Goal: Task Accomplishment & Management: Use online tool/utility

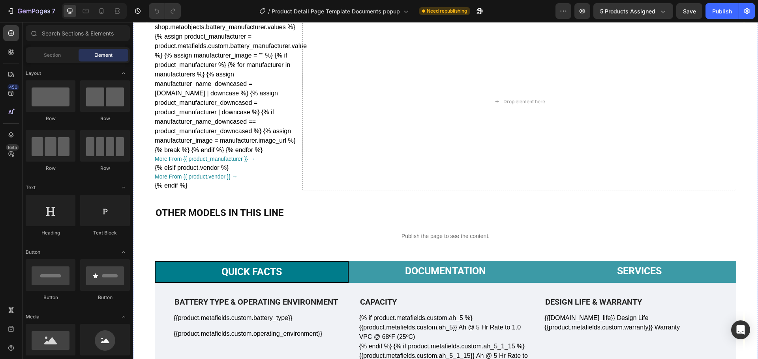
scroll to position [316, 0]
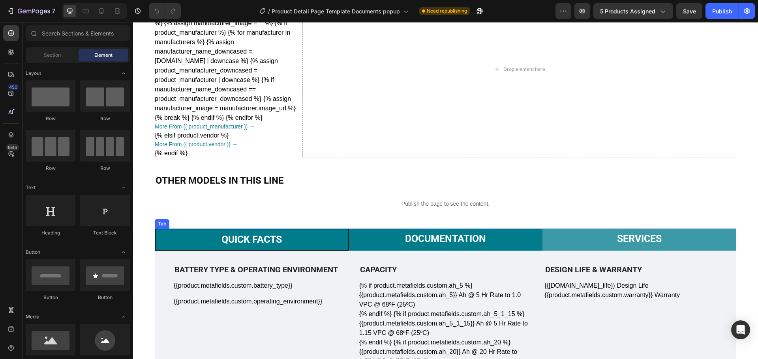
click at [442, 237] on p "Documentation" at bounding box center [445, 239] width 81 height 12
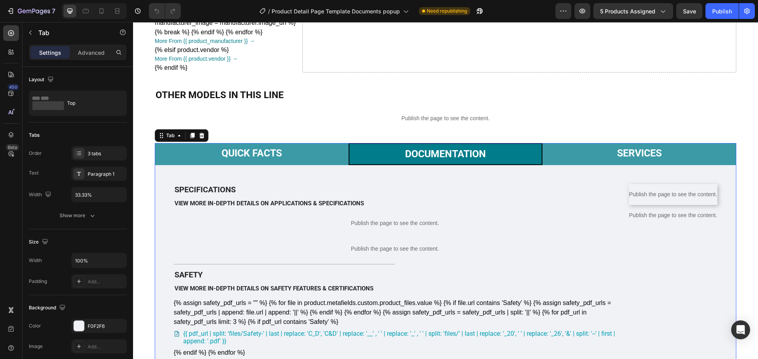
scroll to position [473, 0]
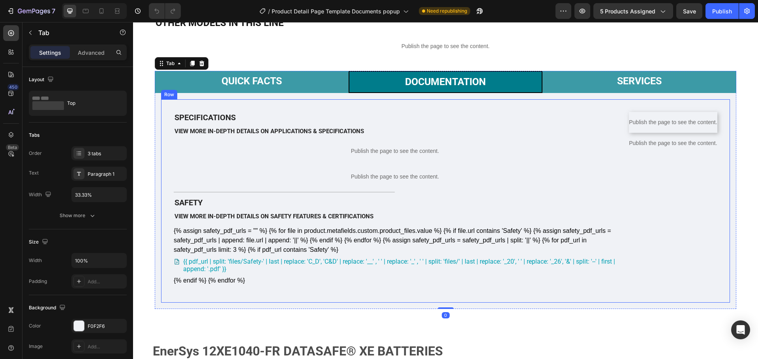
click at [651, 148] on p "Publish the page to see the content." at bounding box center [673, 143] width 88 height 8
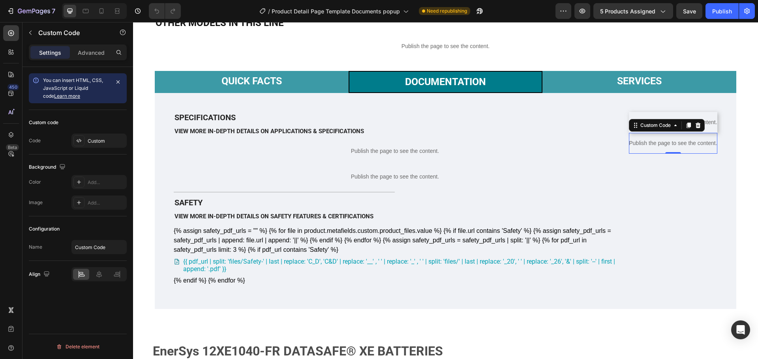
click at [652, 148] on p "Publish the page to see the content." at bounding box center [673, 143] width 88 height 8
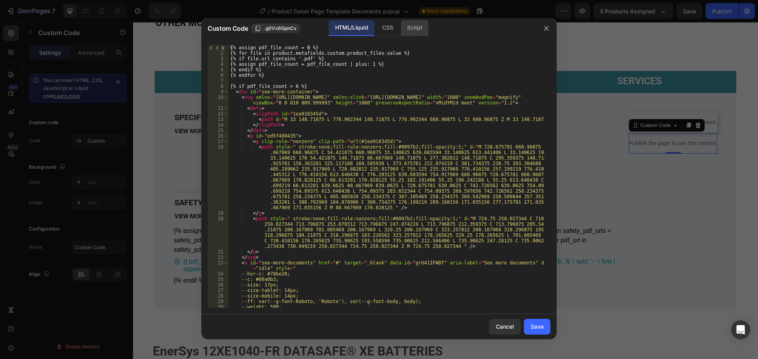
click at [414, 26] on div "Script" at bounding box center [414, 28] width 28 height 16
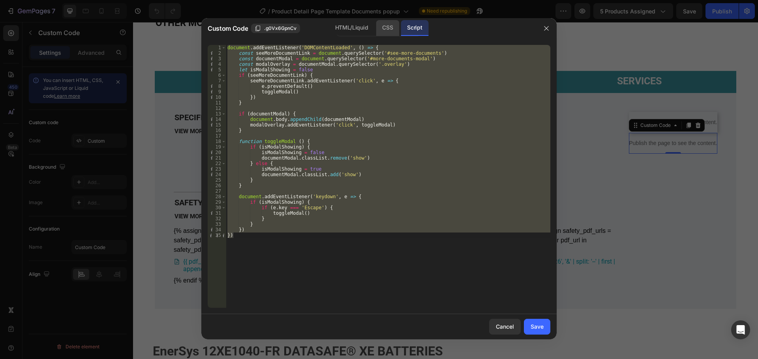
click at [384, 31] on div "CSS" at bounding box center [387, 28] width 23 height 16
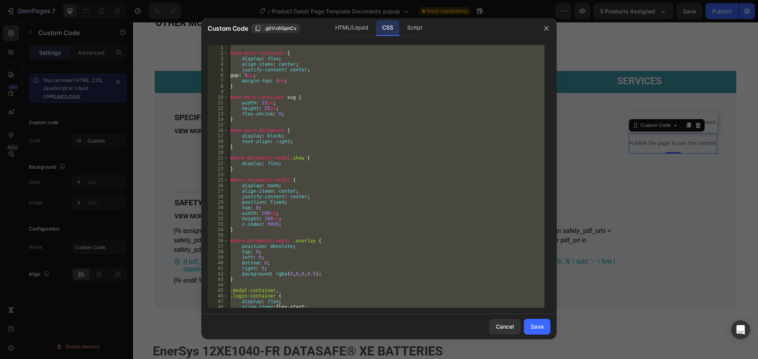
click at [380, 118] on div "#see-more-container { display : flex ; align-items : center ; justify-content :…" at bounding box center [386, 176] width 316 height 263
type textarea "}"
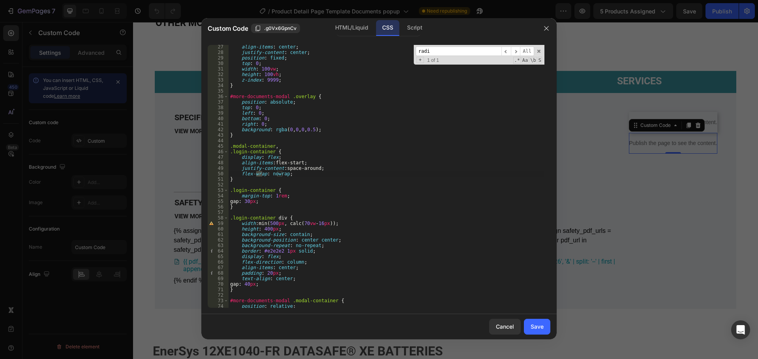
scroll to position [299, 0]
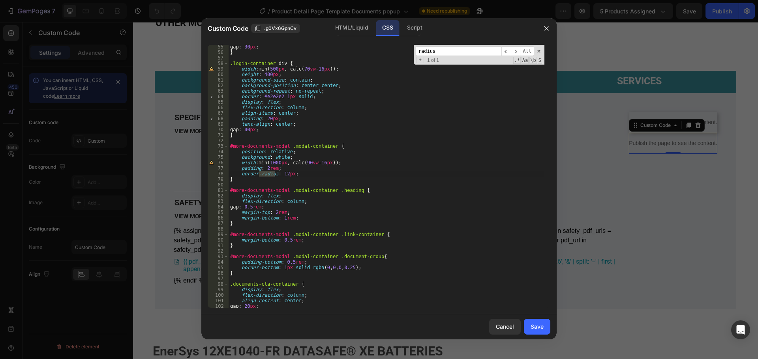
type input "radius"
type textarea "border-radius: 12px;"
drag, startPoint x: 309, startPoint y: 172, endPoint x: 225, endPoint y: 173, distance: 83.6
click at [225, 173] on div "border-radius: 12px; 55 56 57 58 59 60 61 62 63 64 65 66 67 68 69 70 71 72 73 7…" at bounding box center [379, 176] width 342 height 263
type textarea "padding: 2rem;"
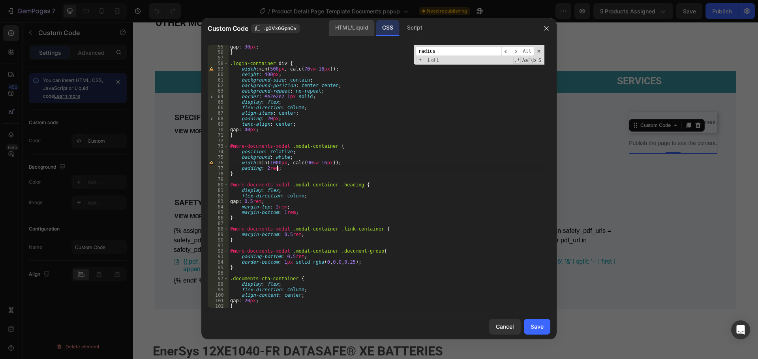
click at [349, 30] on div "HTML/Liquid" at bounding box center [351, 28] width 45 height 16
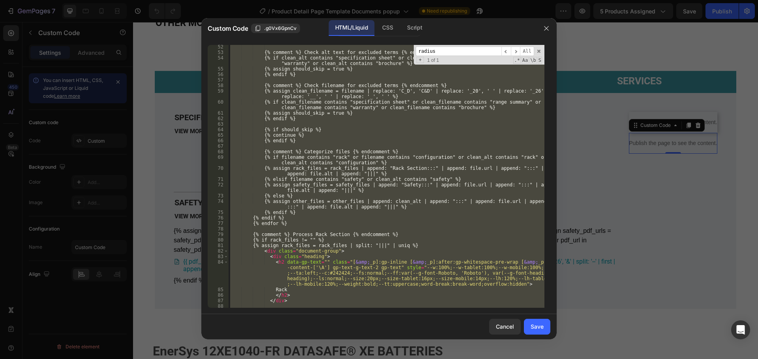
scroll to position [399, 0]
click at [450, 50] on input "radius" at bounding box center [458, 52] width 86 height 10
paste input "極端"
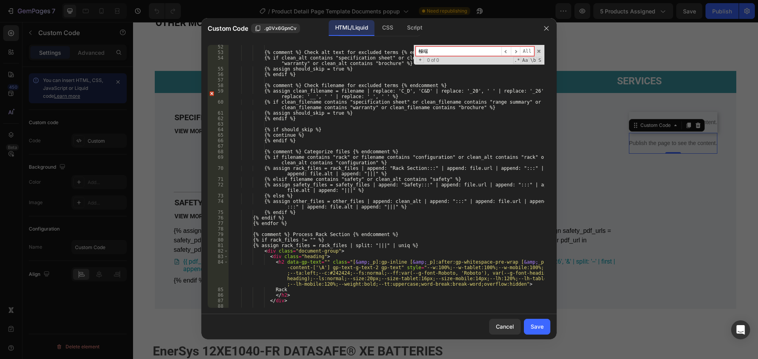
type input "極端"
type textarea "{% endif %}"
click at [341, 143] on div "{% comment %} Check alt text for excluded terms {% endcomment %} {% if clean_al…" at bounding box center [386, 181] width 316 height 274
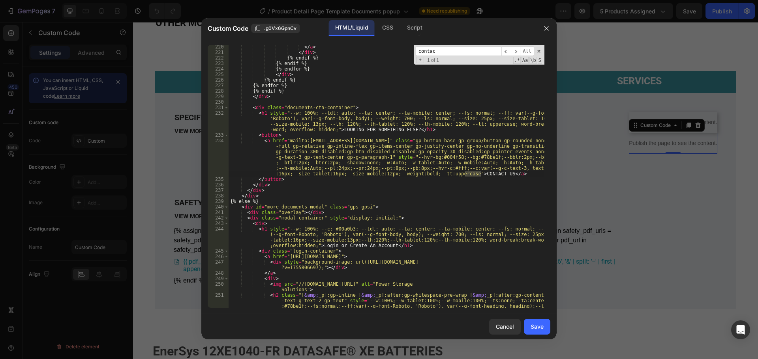
scroll to position [2040, 0]
type input "contact"
type textarea "<a href="mailto:[EMAIL_ADDRESS][DOMAIN_NAME]" class="gp-button-base gp-group/bu…"
click at [368, 144] on div "</ a > </ div > {% endif %} {% endif %} {% endfor %} </ div > {% endif %} {% en…" at bounding box center [386, 192] width 316 height 296
type input "p"
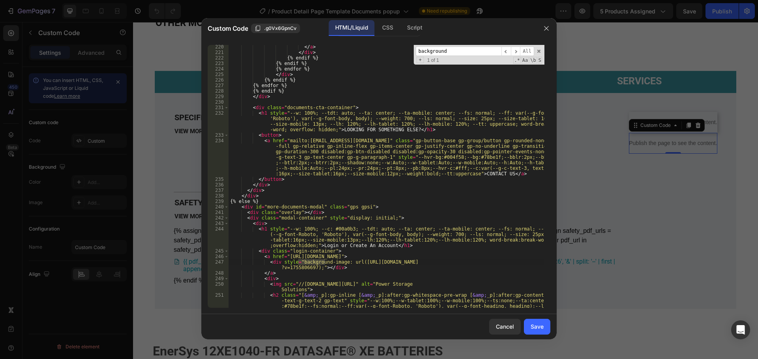
type input "background"
drag, startPoint x: 355, startPoint y: 262, endPoint x: 311, endPoint y: 268, distance: 44.2
click at [311, 268] on div "</ a > </ div > {% endif %} {% endif %} {% endfor %} </ div > {% endif %} {% en…" at bounding box center [386, 192] width 316 height 296
paste textarea "Create_an_accont.png?v=1754418229"
click at [410, 131] on div "</ a > </ div > {% endif %} {% endif %} {% endfor %} </ div > {% endif %} {% en…" at bounding box center [386, 192] width 316 height 296
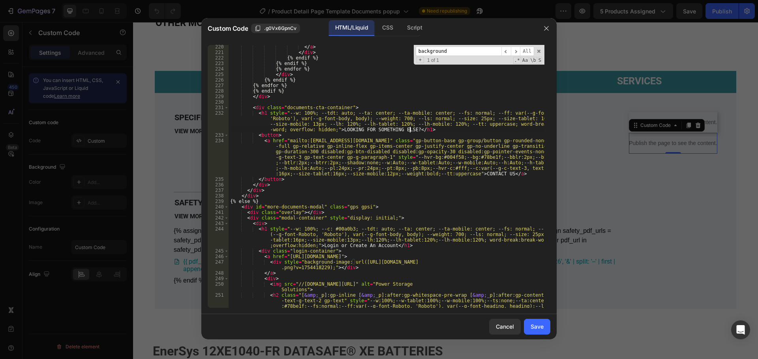
type textarea "<h1 style="--w: 100%; --tdt: auto; --ta: center; --ta-mobile: center; --fs: nor…"
type input "contact"
click at [415, 168] on div "</ a > </ div > {% endif %} {% endif %} {% endfor %} </ div > {% endif %} {% en…" at bounding box center [386, 192] width 316 height 296
click at [281, 170] on div "</ a > </ div > {% endif %} {% endif %} {% endfor %} </ div > {% endif %} {% en…" at bounding box center [386, 192] width 316 height 296
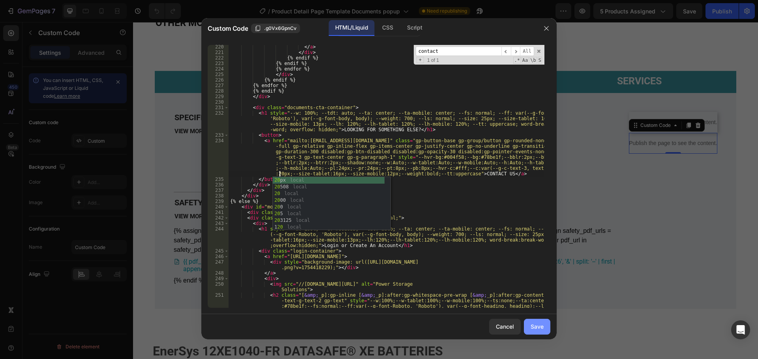
type textarea "20"
click at [541, 335] on button "Save" at bounding box center [537, 327] width 26 height 16
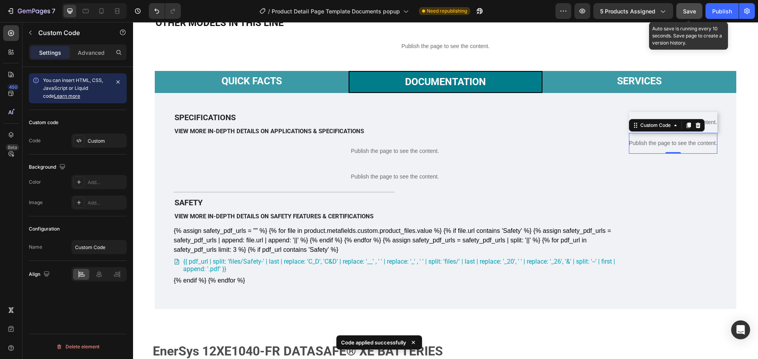
click at [696, 5] on button "Save" at bounding box center [689, 11] width 26 height 16
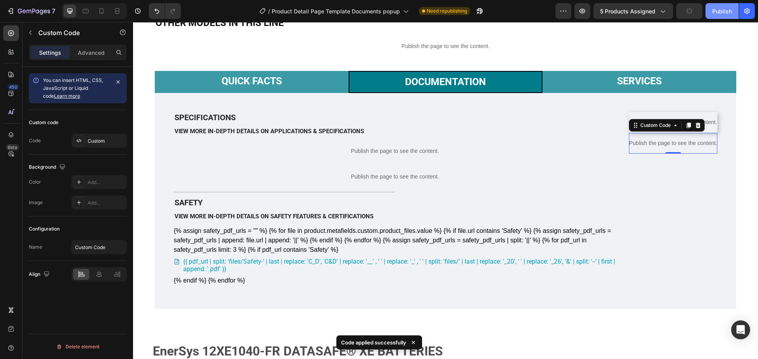
click at [720, 16] on button "Publish" at bounding box center [721, 11] width 33 height 16
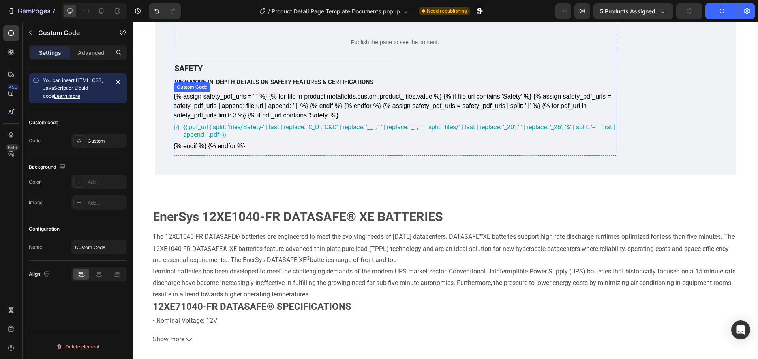
scroll to position [552, 0]
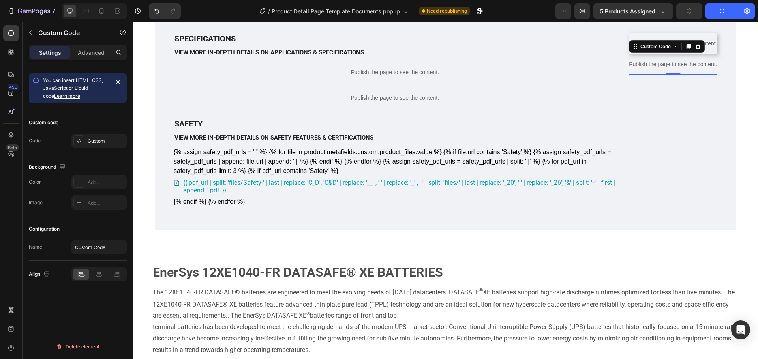
click at [649, 69] on p "Publish the page to see the content." at bounding box center [673, 64] width 88 height 8
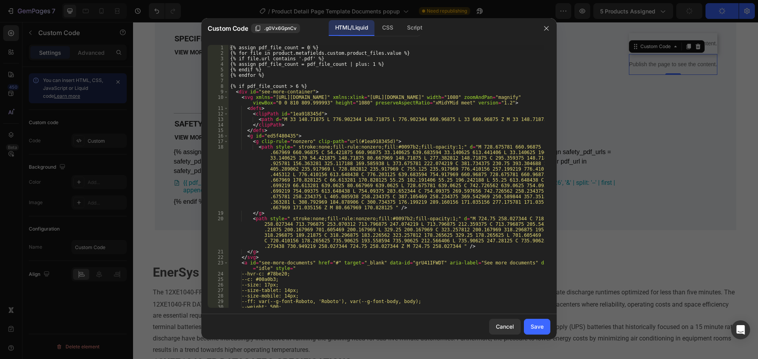
click at [649, 108] on div at bounding box center [379, 179] width 758 height 359
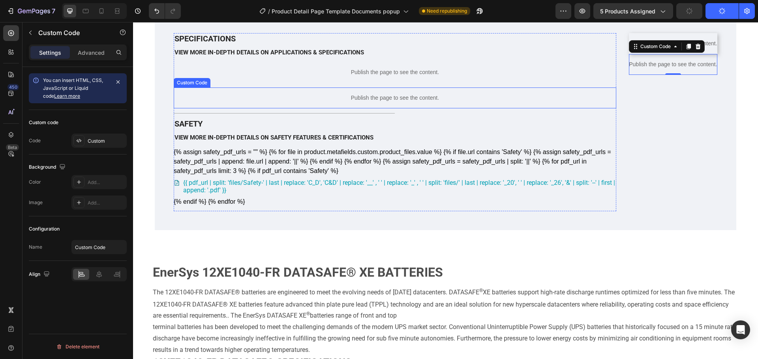
click at [456, 102] on p "Publish the page to see the content." at bounding box center [395, 98] width 442 height 8
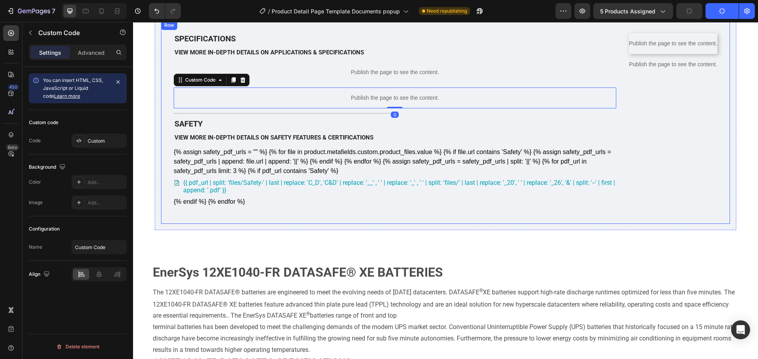
click at [629, 69] on p "Publish the page to see the content." at bounding box center [673, 64] width 88 height 8
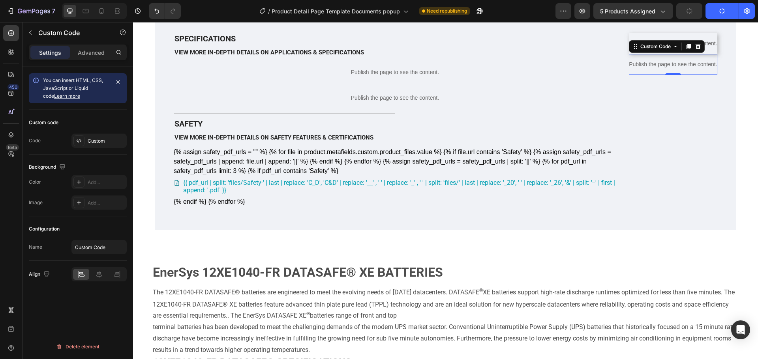
click at [629, 69] on p "Publish the page to see the content." at bounding box center [673, 64] width 88 height 8
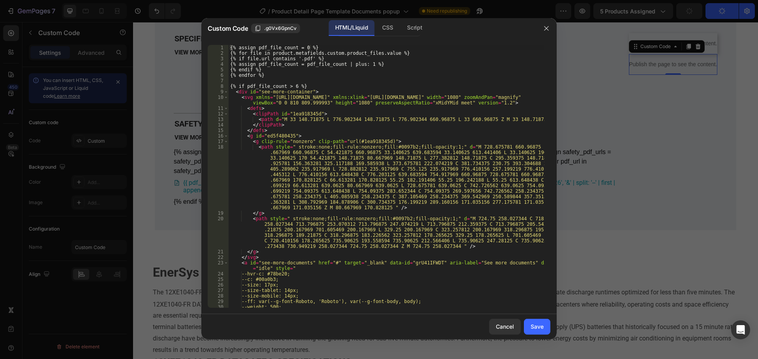
click at [461, 129] on div "{% assign pdf_file_count = 0 %} {% for file in product.metafields.custom.produc…" at bounding box center [386, 182] width 316 height 274
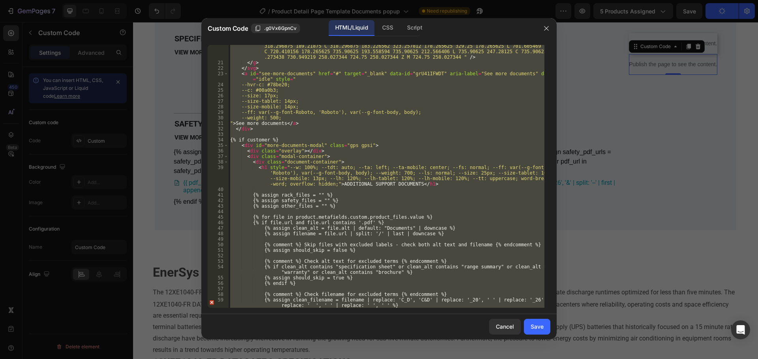
scroll to position [189, 0]
click at [371, 150] on div "< path style = " stroke:none;fill-rule:nonzero;fill:#0097b2;fill-opacity:1;" d …" at bounding box center [386, 176] width 316 height 263
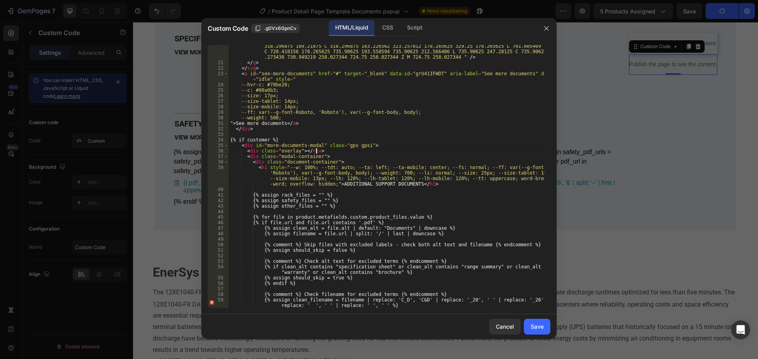
type textarea "{% endif %} {% endif %}"
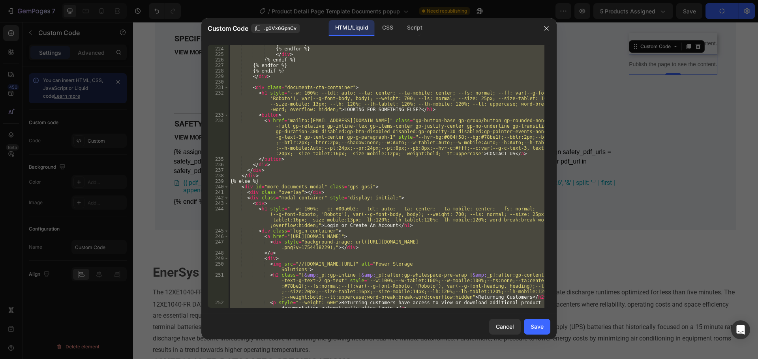
scroll to position [2162, 0]
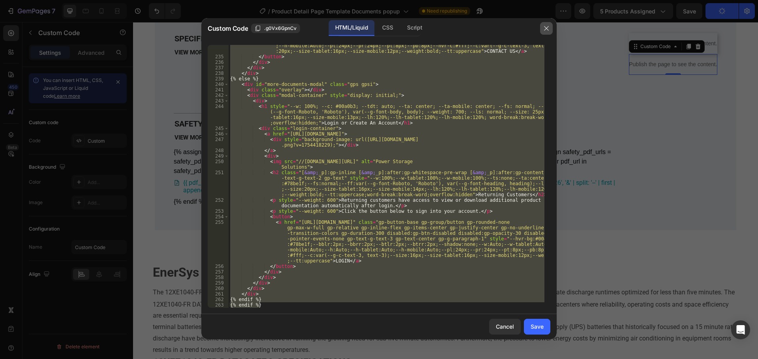
click at [545, 30] on icon "button" at bounding box center [546, 28] width 6 height 6
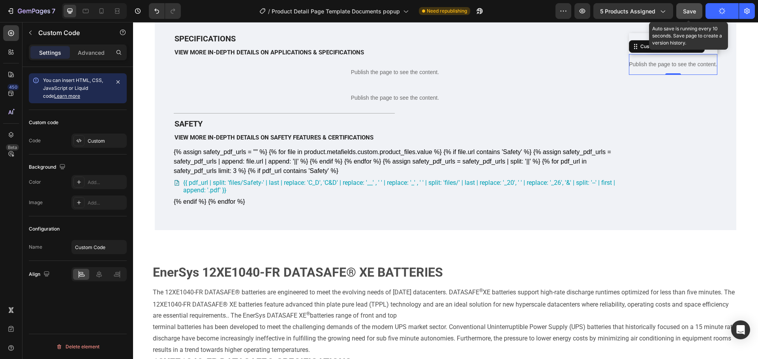
click at [681, 6] on button "Save" at bounding box center [689, 11] width 26 height 16
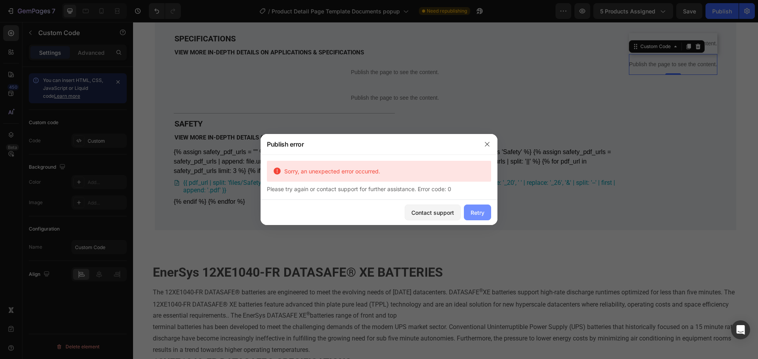
click at [483, 219] on button "Retry" at bounding box center [477, 213] width 27 height 16
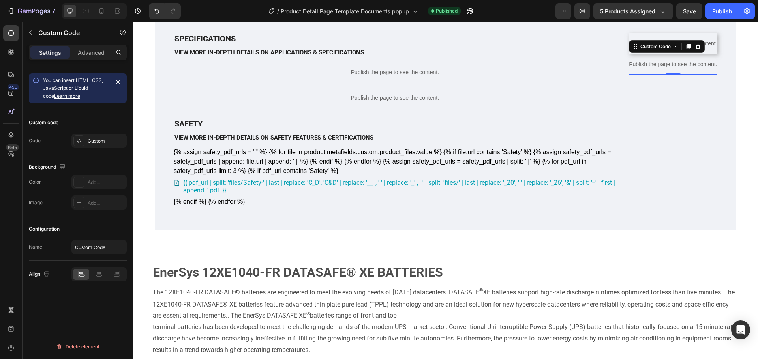
click at [657, 69] on p "Publish the page to see the content." at bounding box center [673, 64] width 88 height 8
click at [668, 69] on p "Publish the page to see the content." at bounding box center [673, 64] width 88 height 8
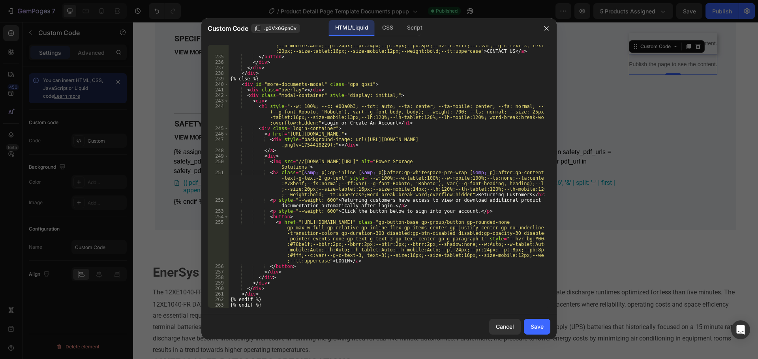
click at [384, 172] on div "< a href = "mailto:[EMAIL_ADDRESS][DOMAIN_NAME]" class = "gp-button-base gp-gro…" at bounding box center [386, 168] width 316 height 307
type textarea "{% endif %} {% endif %}"
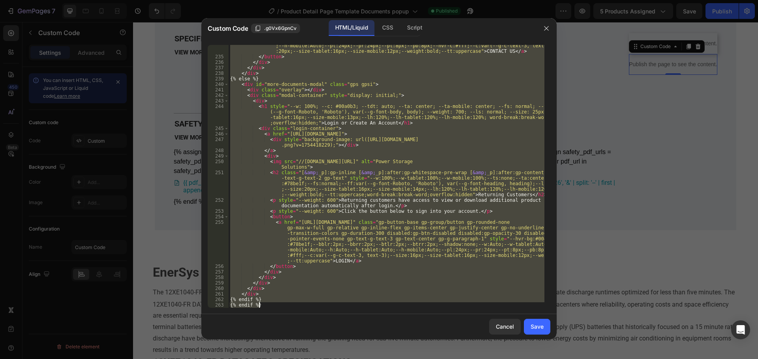
click at [362, 195] on div "< a href = "mailto:[EMAIL_ADDRESS][DOMAIN_NAME]" class = "gp-button-base gp-gro…" at bounding box center [386, 176] width 316 height 263
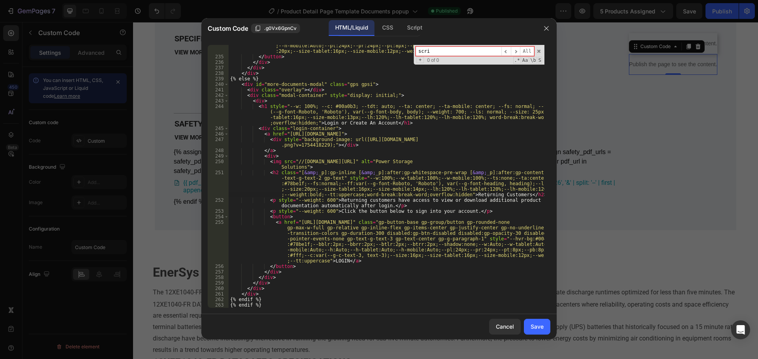
type input "scri"
click at [332, 230] on div "< a href = "mailto:[EMAIL_ADDRESS][DOMAIN_NAME]" class = "gp-button-base gp-gro…" at bounding box center [386, 168] width 316 height 307
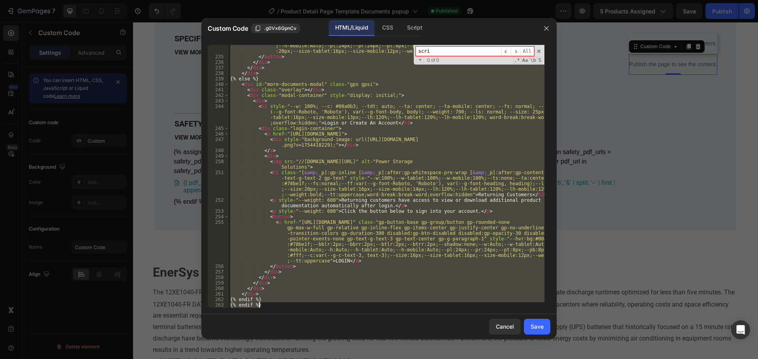
click at [341, 153] on div "< a href = "mailto:[EMAIL_ADDRESS][DOMAIN_NAME]" class = "gp-button-base gp-gro…" at bounding box center [386, 176] width 316 height 263
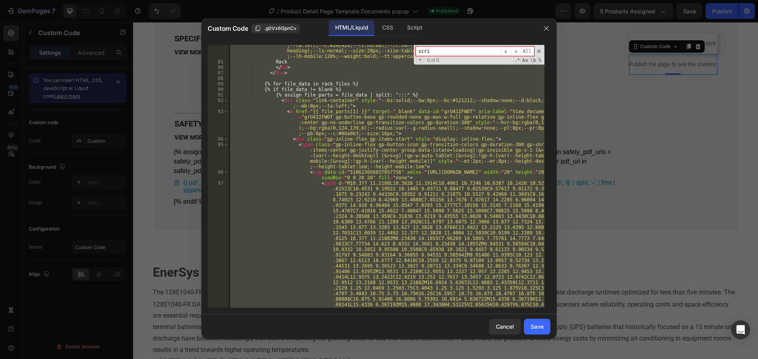
scroll to position [627, 0]
click at [331, 159] on div "< h2 data-gp-text = "" class = "[ &amp; _p]:gp-inline [ &amp; _p]:after:gp-whit…" at bounding box center [386, 176] width 316 height 263
type textarea "<span class="gp-inline-flex gp-button-icon gp-transition-colors gp-duration-300…"
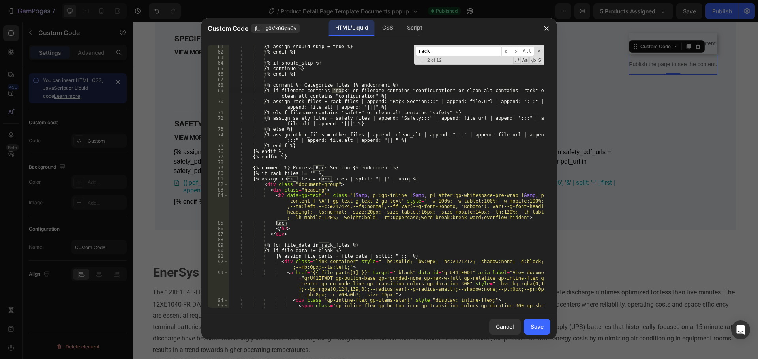
scroll to position [472, 0]
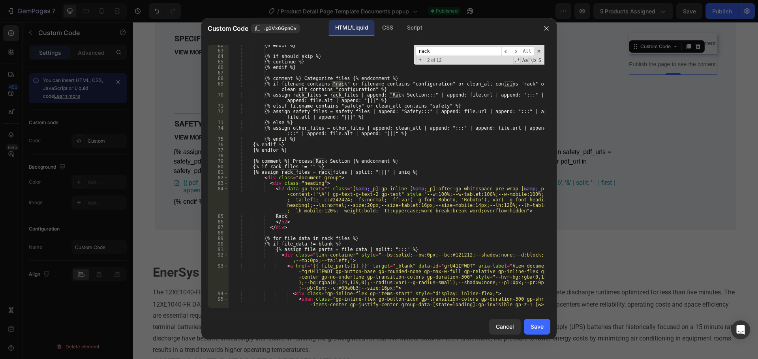
type input "rack"
click at [311, 216] on div "{% endif %} {% if should_skip %} {% continue %} {% endif %} {% comment %} Categ…" at bounding box center [386, 191] width 316 height 296
type textarea "{% endif %} {% endif %}"
click at [351, 107] on div "{% endif %} {% if should_skip %} {% continue %} {% endif %} {% comment %} Categ…" at bounding box center [386, 191] width 316 height 296
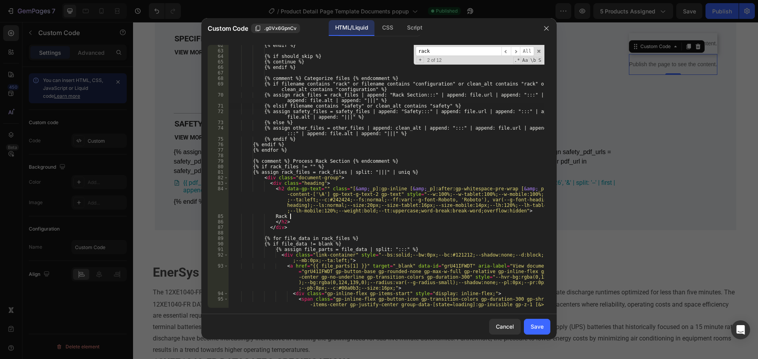
scroll to position [0, 2]
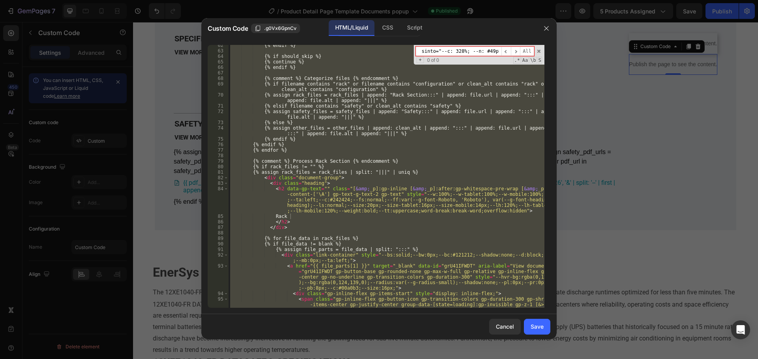
paste input "Rack Configurations & Assembly Instructions"
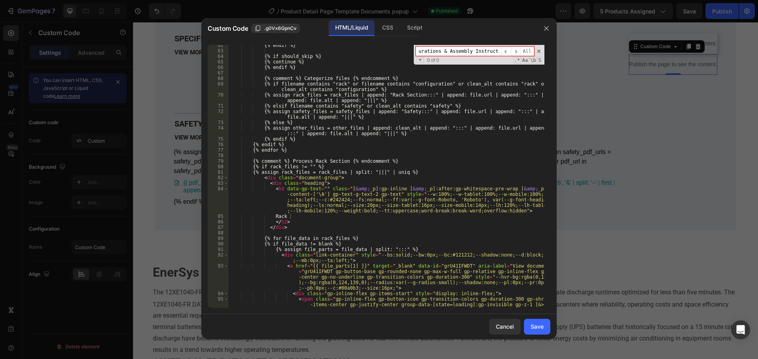
type input "Rack Configurations & Assembly Instructions"
click at [289, 217] on div "{% endif %} {% if should_skip %} {% continue %} {% endif %} {% comment %} Categ…" at bounding box center [386, 191] width 316 height 296
type textarea "R"
paste textarea "Rack Configurations & Assembly Instructions"
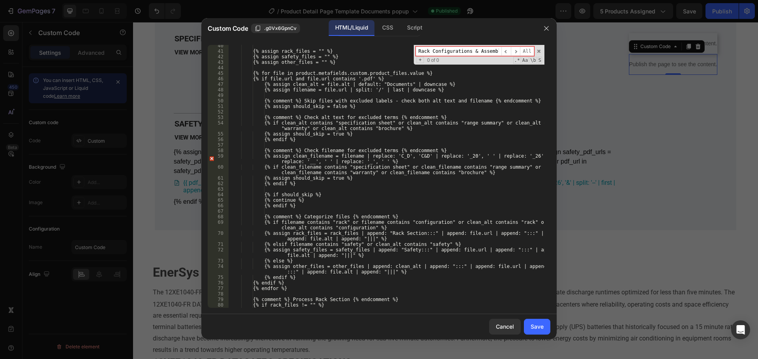
scroll to position [341, 0]
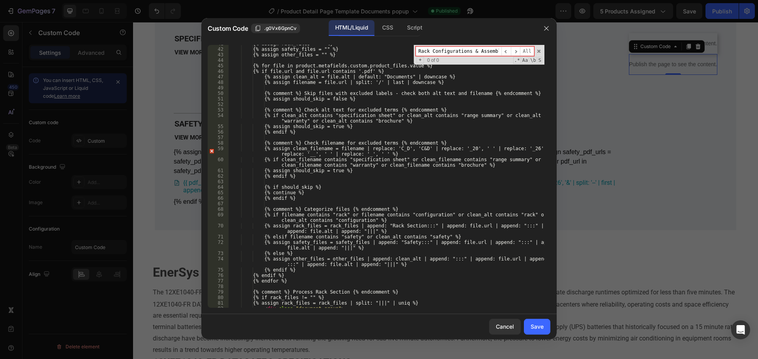
click at [371, 188] on div "{% assign rack_files = "" %} {% assign safety_files = "" %} {% assign other_fil…" at bounding box center [386, 178] width 316 height 274
type textarea "{% continue %}"
type textarea "<path d="M10.377 11.2188L10.3828 11.1914C10.4961 10.7246 10.6387 10.1426 10.527…"
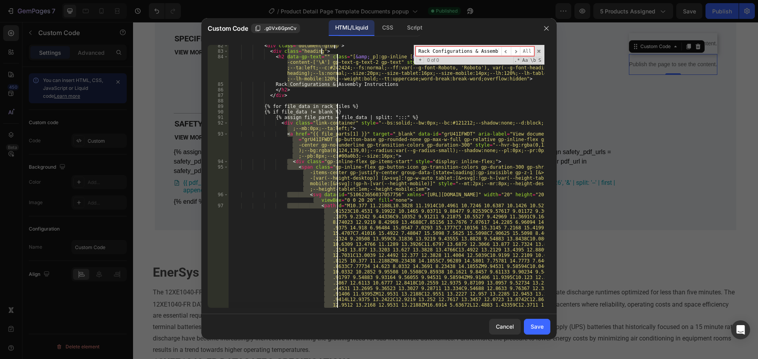
scroll to position [0, 0]
type textarea "</svg>"
type textarea "{% assign file_parts = file_data | split: ":::" %}"
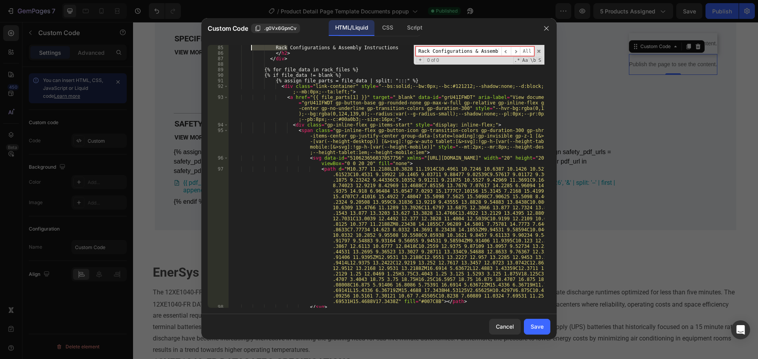
type textarea "{% endif %}"
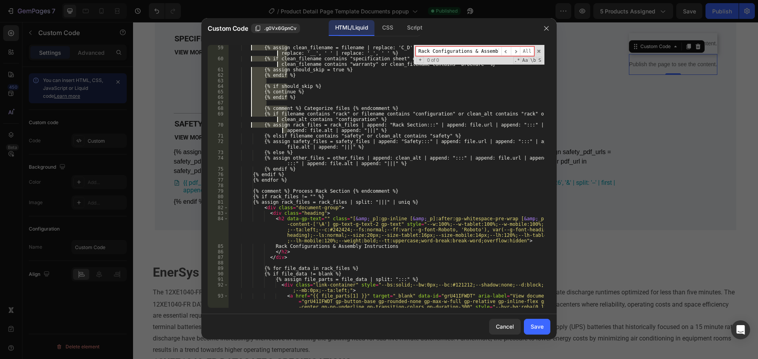
type textarea "{% assign filename = file.url | split: '/' | last | downcase %}"
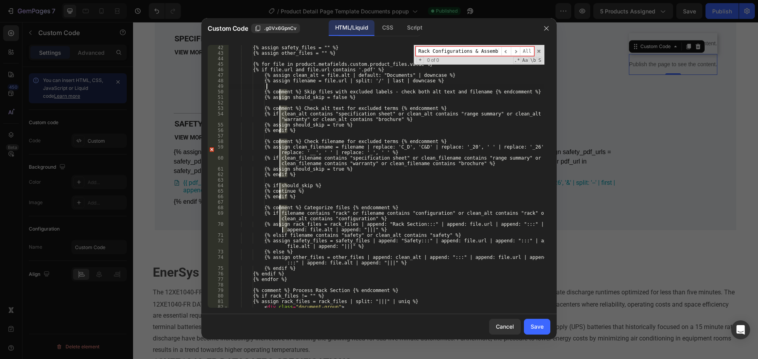
type textarea "{% assign clean_alt = file.alt | default: "Documents" | downcase %}"
type textarea "{% assign safety_files = "" %}"
type textarea "--c: #00a0b3;"
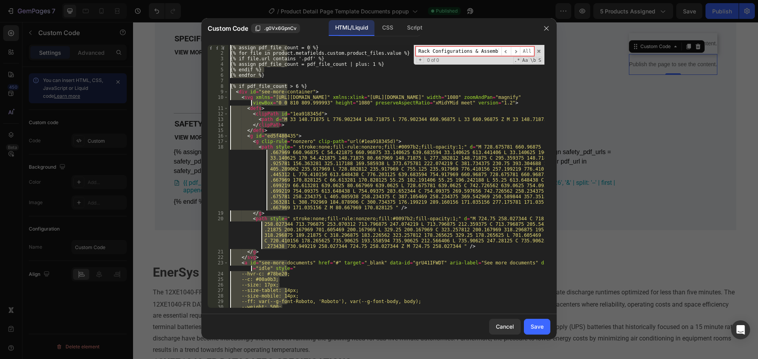
type textarea "{% for file in product.metafields.custom.product_files.value %}"
type textarea "<path style=" stroke:none;fill-rule:nonzero;fill:#0097b2;fill-opacity:1;" d="M …"
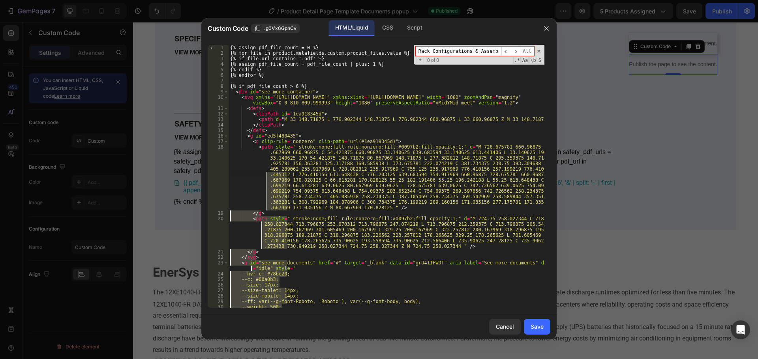
type textarea "<path style=" stroke:none;fill-rule:nonzero;fill:#0097b2;fill-opacity:1;" d="M …"
click at [264, 171] on div "{% assign pdf_file_count = 0 %} {% for file in product.metafields.custom.produc…" at bounding box center [386, 182] width 316 height 274
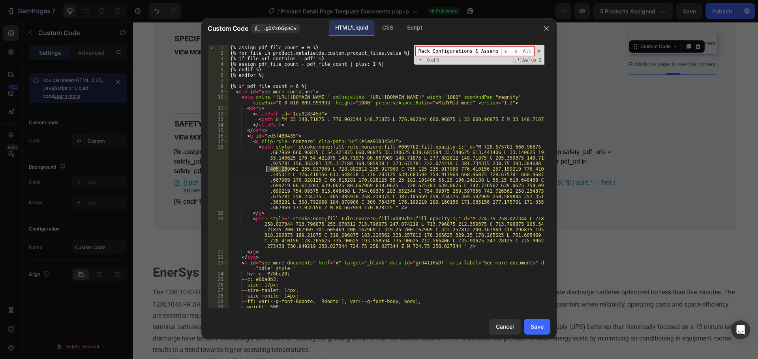
click at [264, 171] on div "{% assign pdf_file_count = 0 %} {% for file in product.metafields.custom.produc…" at bounding box center [386, 176] width 316 height 263
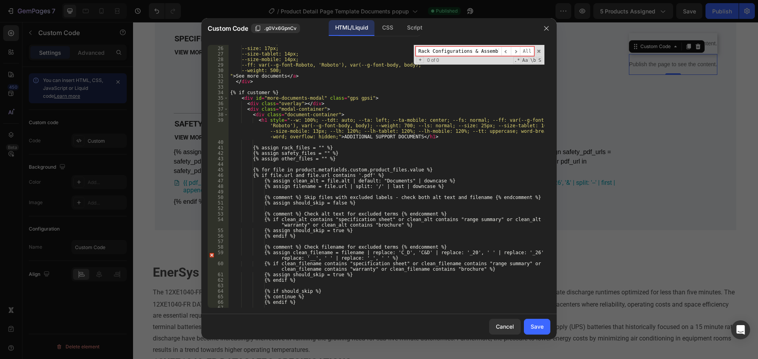
scroll to position [473, 0]
